Goal: Information Seeking & Learning: Learn about a topic

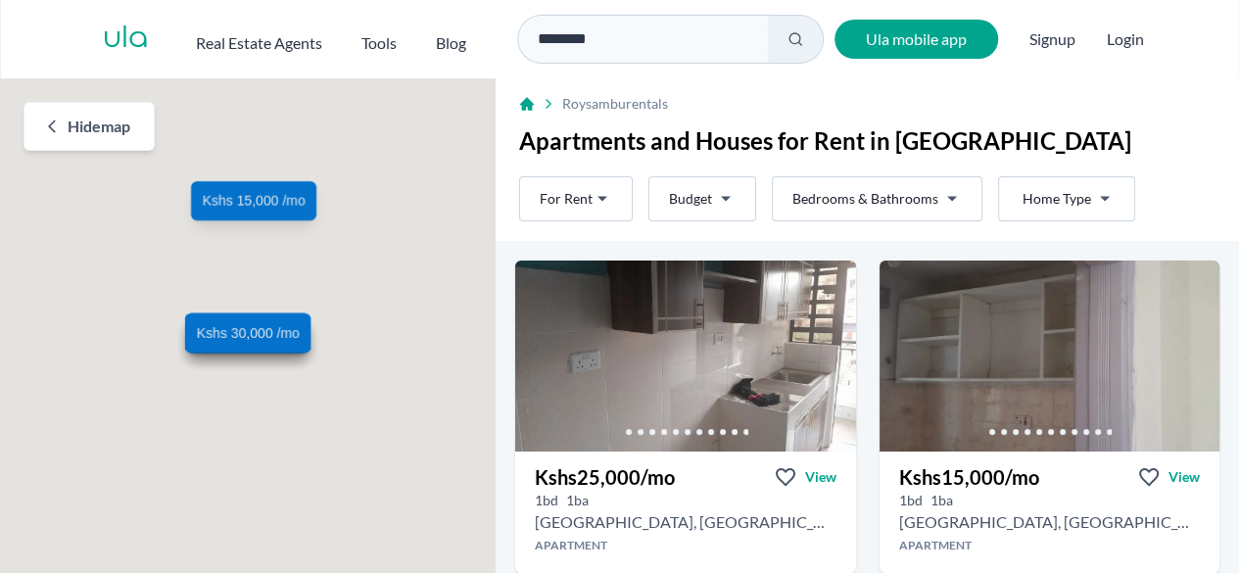
scroll to position [76, 0]
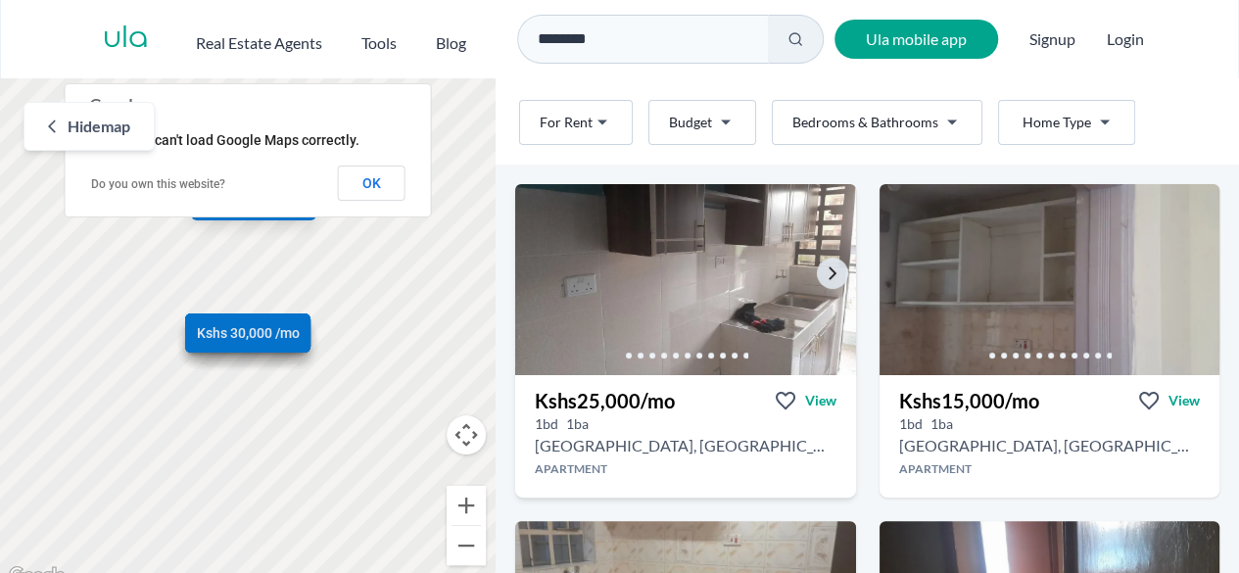
click at [670, 275] on img at bounding box center [685, 279] width 358 height 201
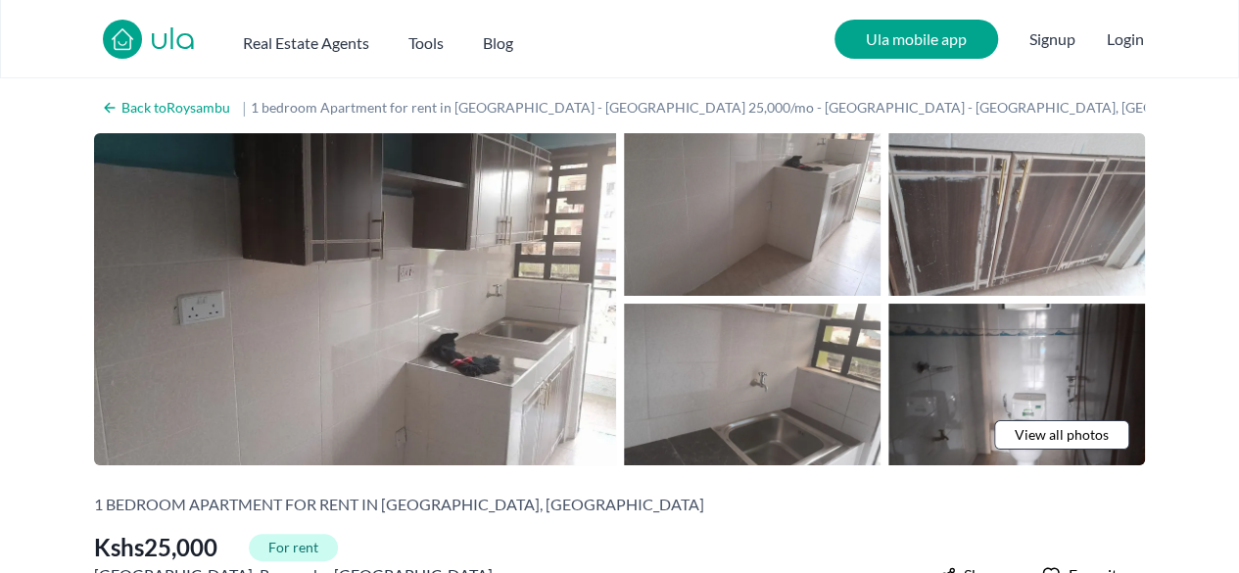
click at [1033, 433] on span "View all photos" at bounding box center [1062, 435] width 94 height 20
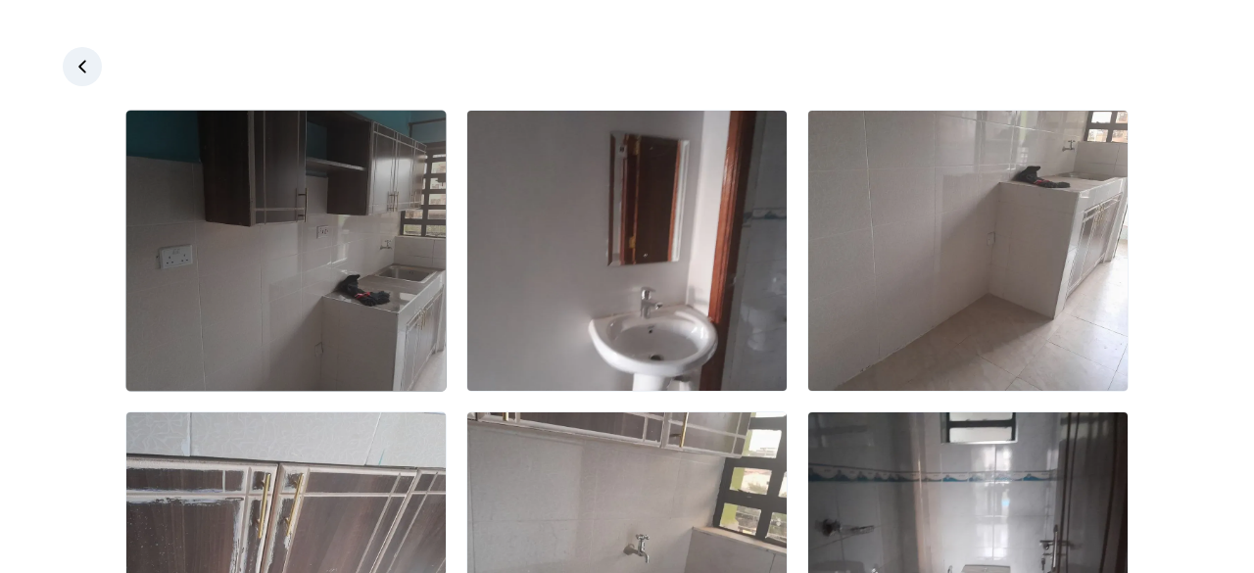
click at [385, 275] on img at bounding box center [285, 251] width 319 height 280
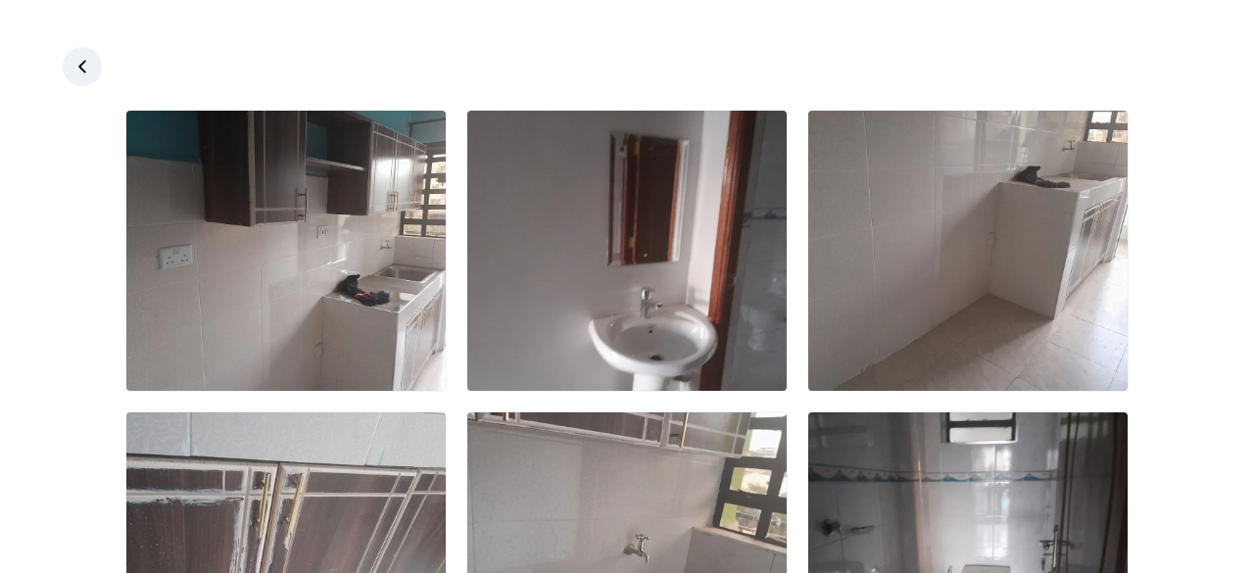
click at [78, 70] on icon at bounding box center [82, 67] width 20 height 20
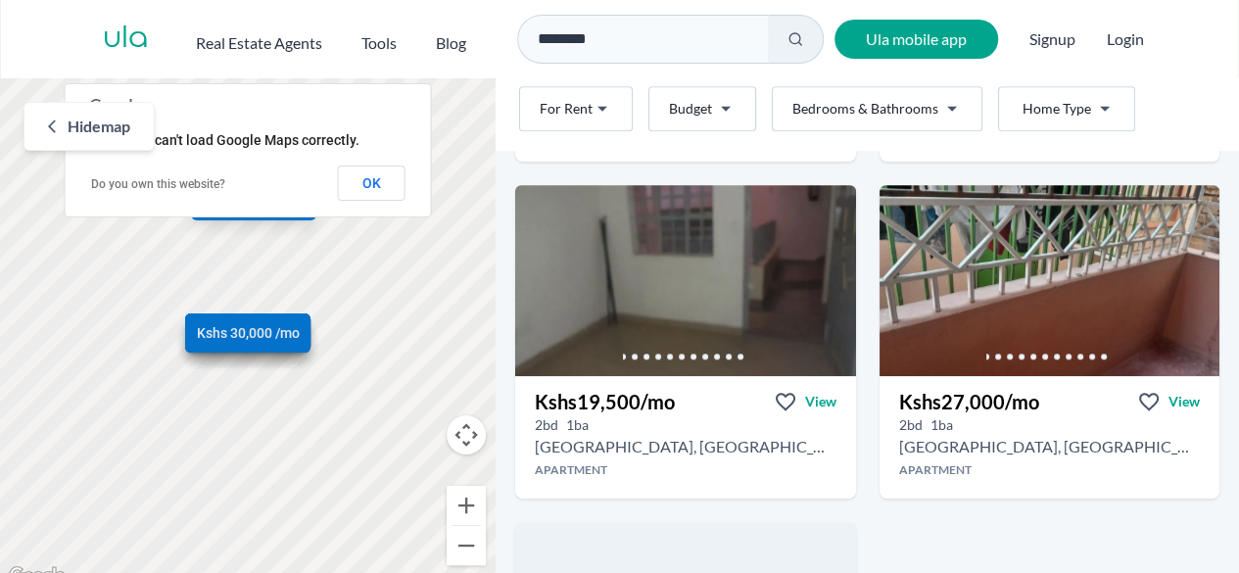
scroll to position [750, 0]
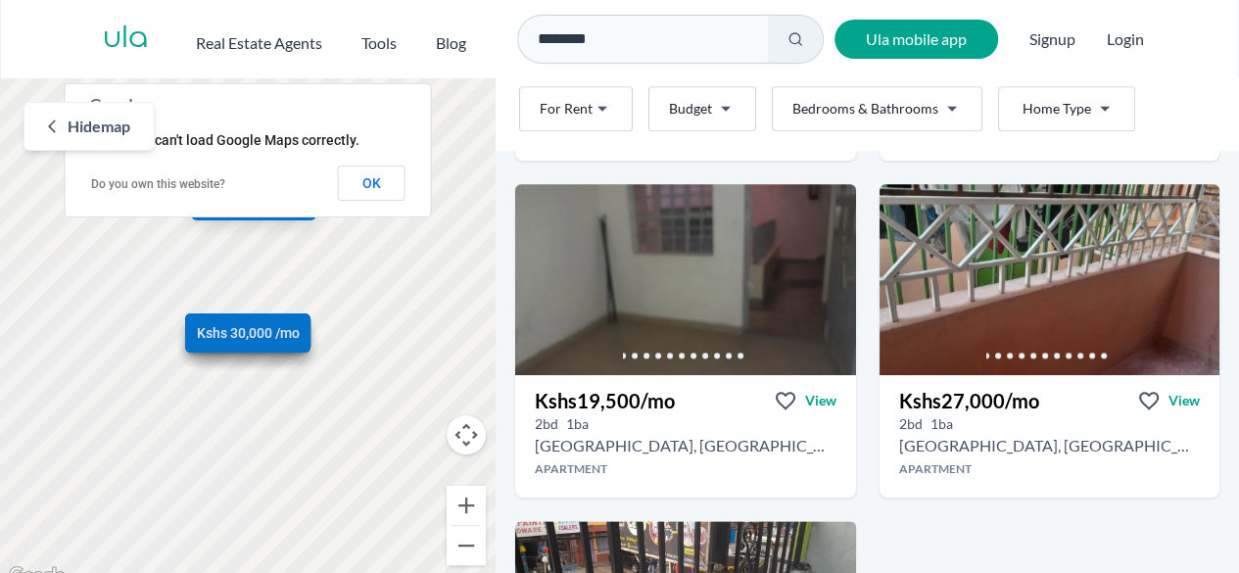
click at [714, 291] on img at bounding box center [685, 279] width 341 height 191
